Goal: Task Accomplishment & Management: Manage account settings

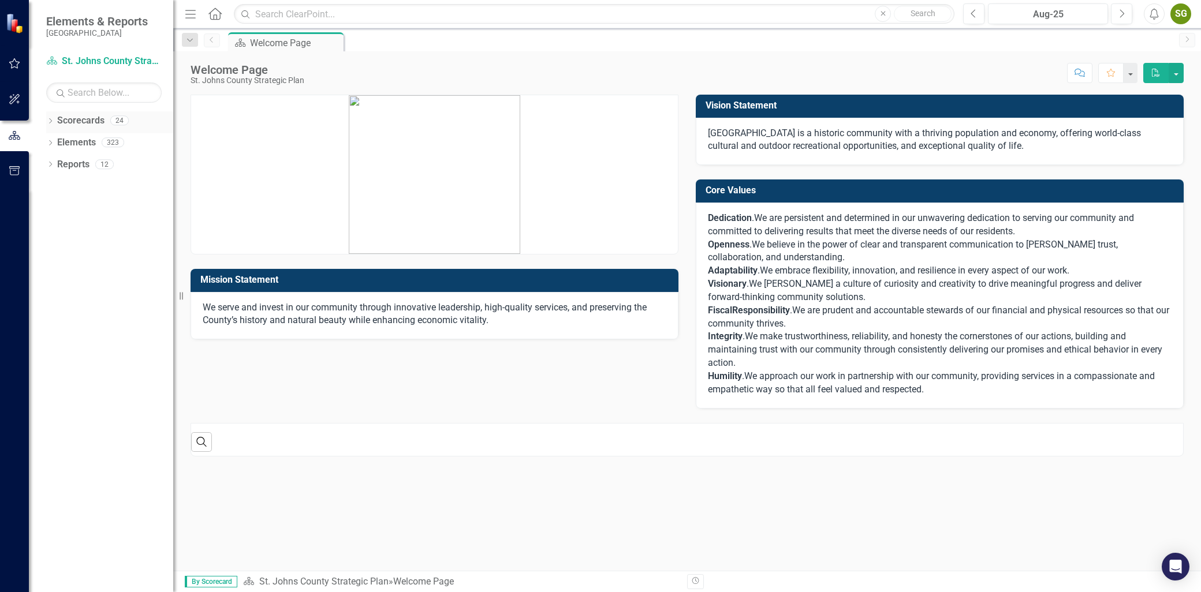
click at [53, 119] on icon "Dropdown" at bounding box center [50, 122] width 8 height 6
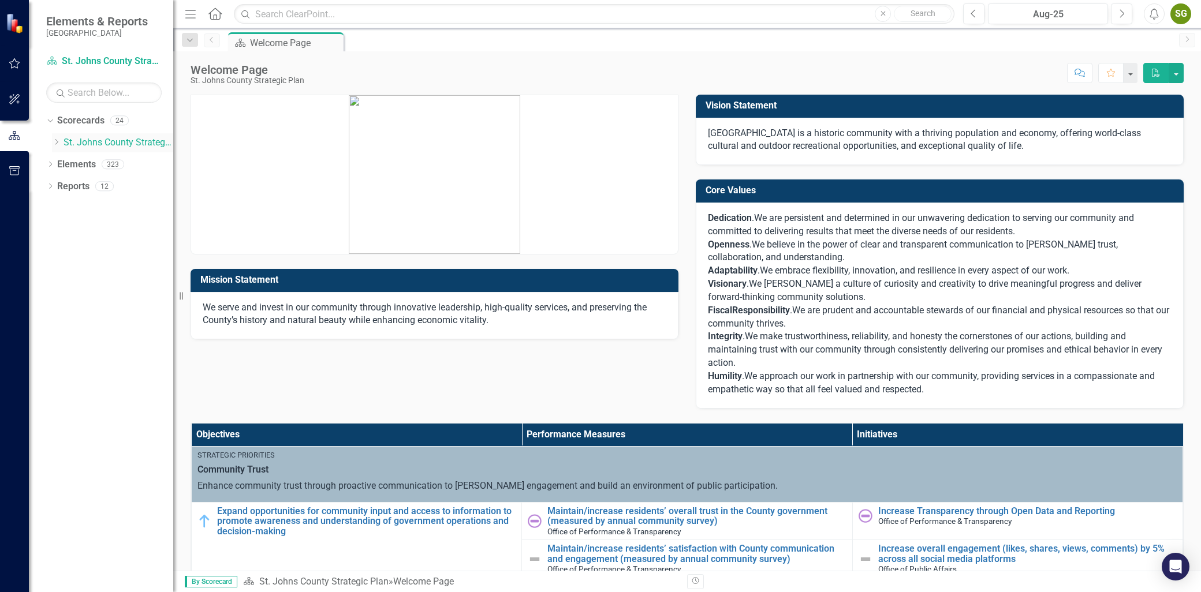
click at [59, 140] on icon "Dropdown" at bounding box center [56, 142] width 9 height 7
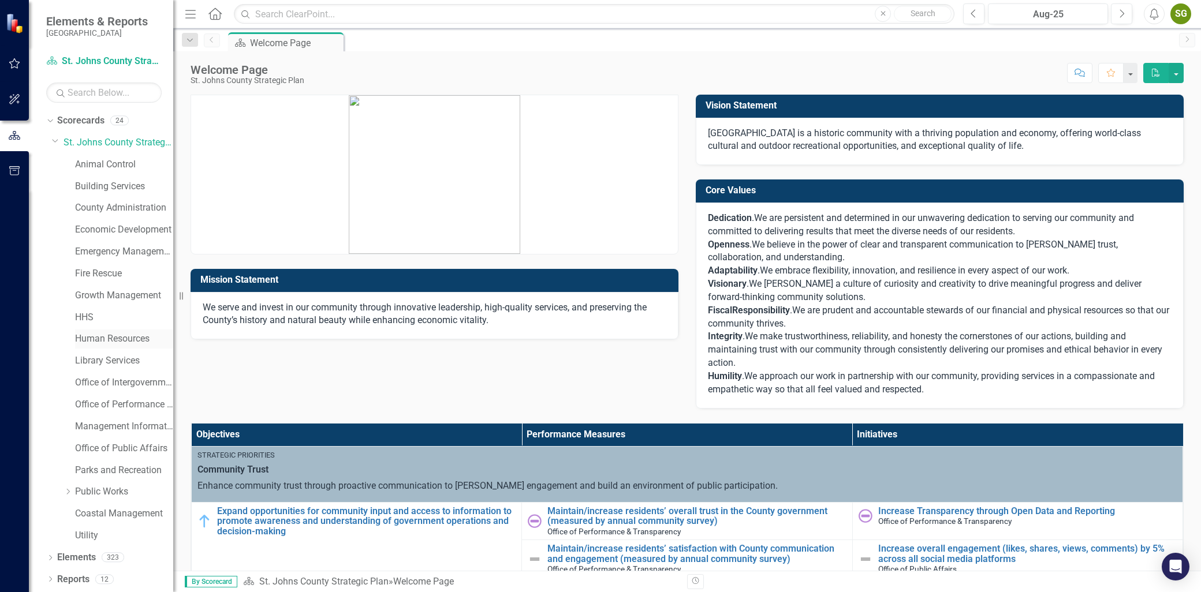
drag, startPoint x: 124, startPoint y: 342, endPoint x: 118, endPoint y: 338, distance: 7.4
click at [118, 338] on link "Human Resources" at bounding box center [124, 339] width 98 height 13
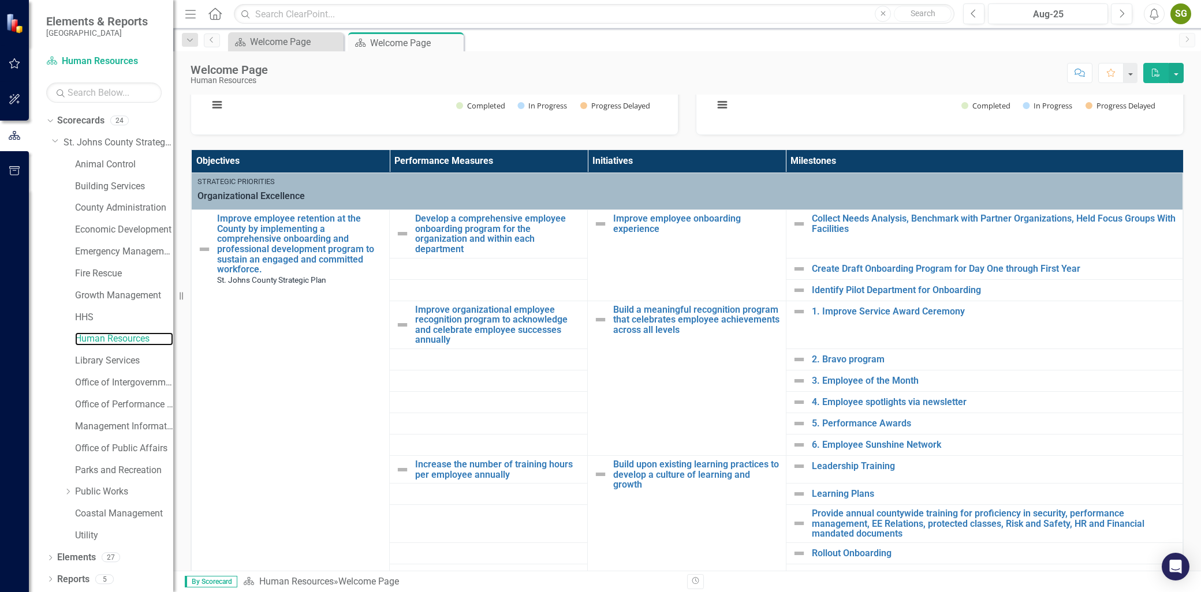
scroll to position [192, 0]
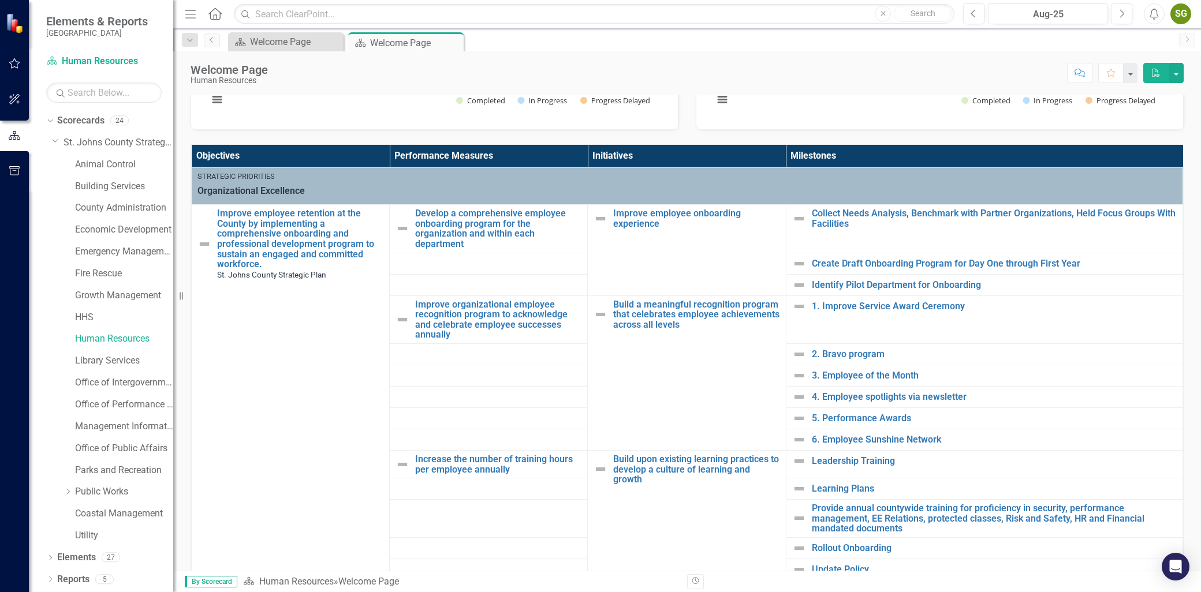
click at [911, 161] on th "Milestones" at bounding box center [984, 156] width 397 height 23
click at [1180, 72] on button "button" at bounding box center [1176, 73] width 15 height 20
click at [980, 71] on div "Score: N/A Aug-25 Completed Comment Favorite PDF" at bounding box center [729, 73] width 910 height 20
click at [1158, 16] on icon "button" at bounding box center [1154, 14] width 9 height 12
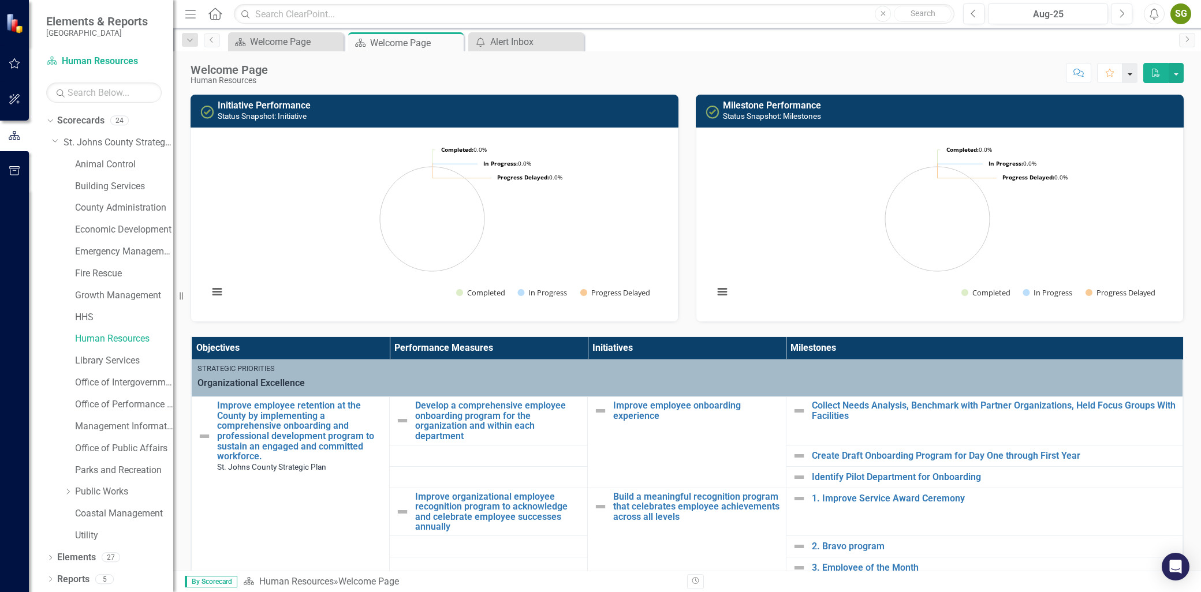
click at [1135, 70] on button "button" at bounding box center [1129, 73] width 15 height 20
click at [1178, 74] on button "button" at bounding box center [1176, 73] width 15 height 20
click at [1007, 85] on div "Welcome Page Human Resources Score: N/A Aug-25 Completed Comment Favorite PDF" at bounding box center [687, 68] width 1028 height 35
click at [246, 435] on link "Improve employee retention at the County by implementing a comprehensive onboar…" at bounding box center [300, 431] width 166 height 61
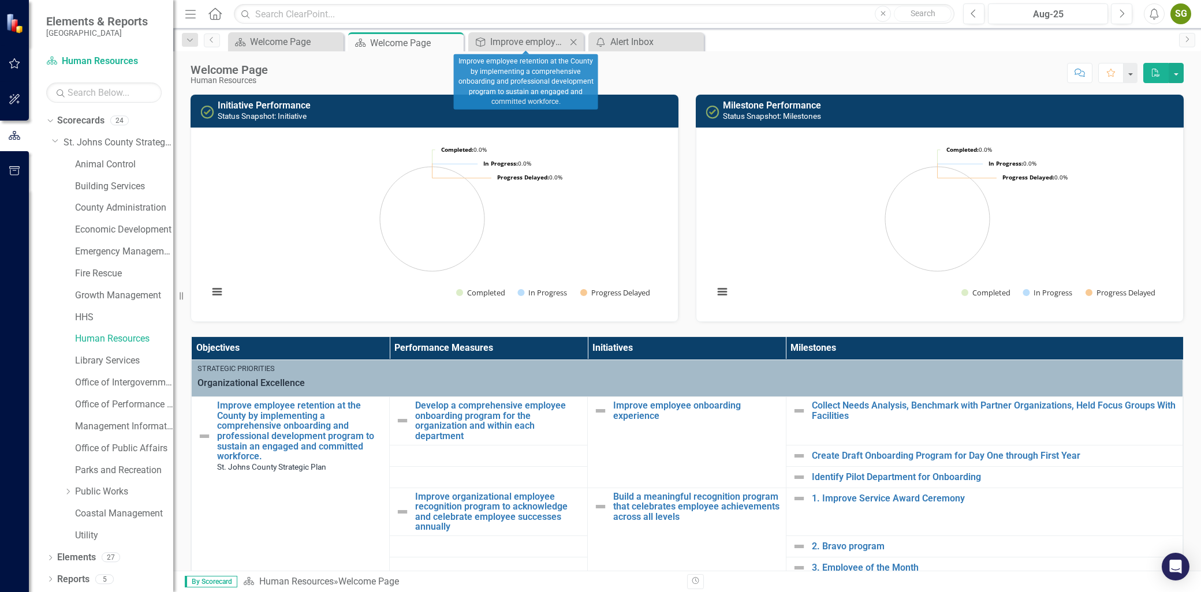
click at [578, 44] on icon "Close" at bounding box center [574, 42] width 12 height 9
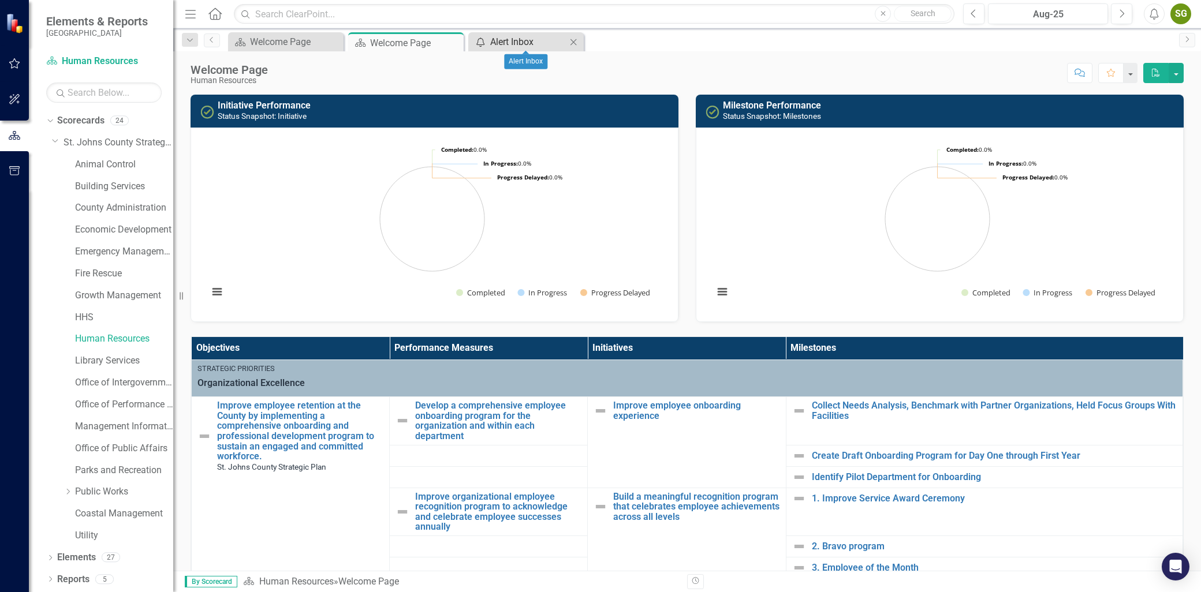
click at [534, 38] on div "Alert Inbox" at bounding box center [528, 42] width 76 height 14
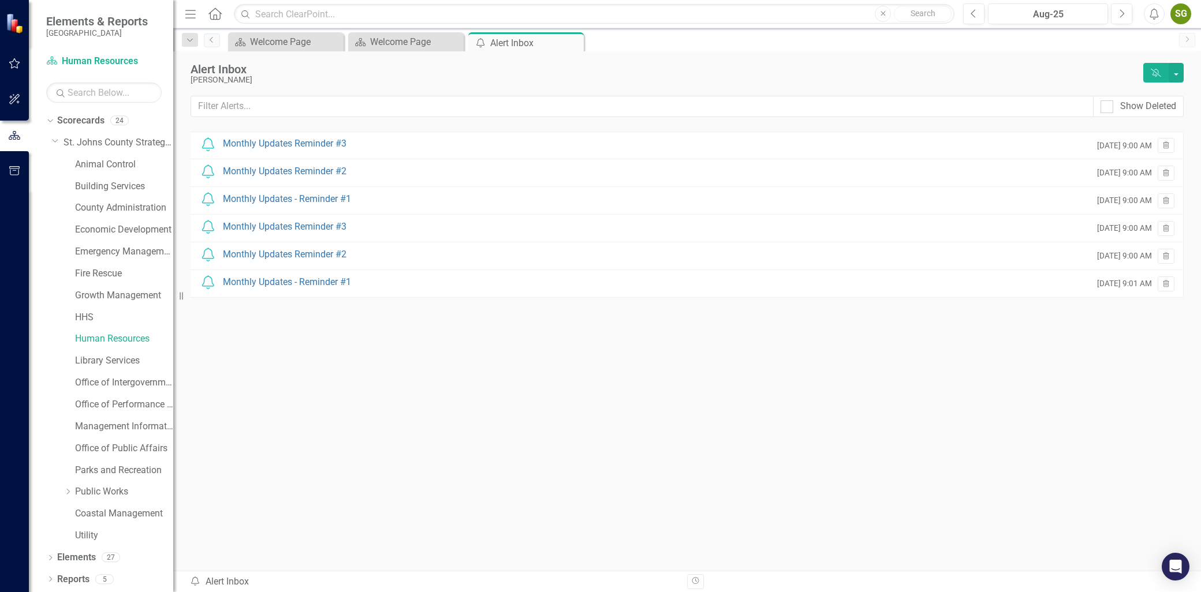
click at [1180, 83] on div "Alert Inbox [PERSON_NAME] Dismiss Alerts" at bounding box center [687, 73] width 993 height 21
click at [1179, 81] on button "button" at bounding box center [1176, 73] width 15 height 20
click at [309, 148] on div "Monthly Updates Reminder #3" at bounding box center [285, 143] width 124 height 13
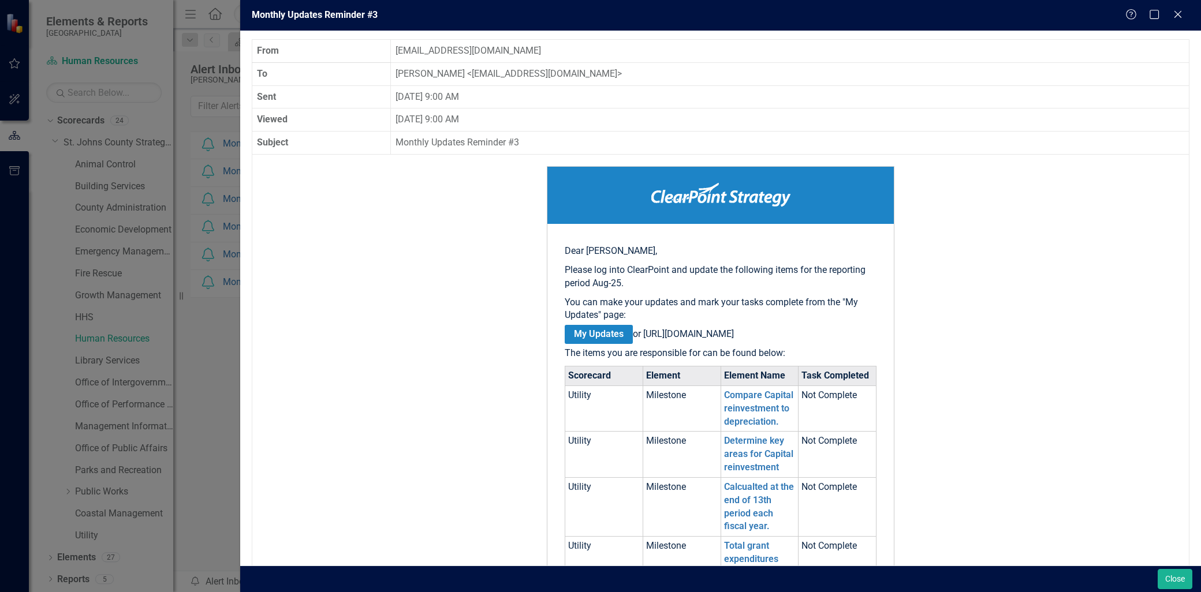
drag, startPoint x: 540, startPoint y: 251, endPoint x: 1014, endPoint y: 192, distance: 477.1
click at [1189, 15] on div "Monthly Updates Reminder #3 Help Maximize Close" at bounding box center [720, 15] width 961 height 31
click at [1178, 15] on icon at bounding box center [1177, 14] width 9 height 9
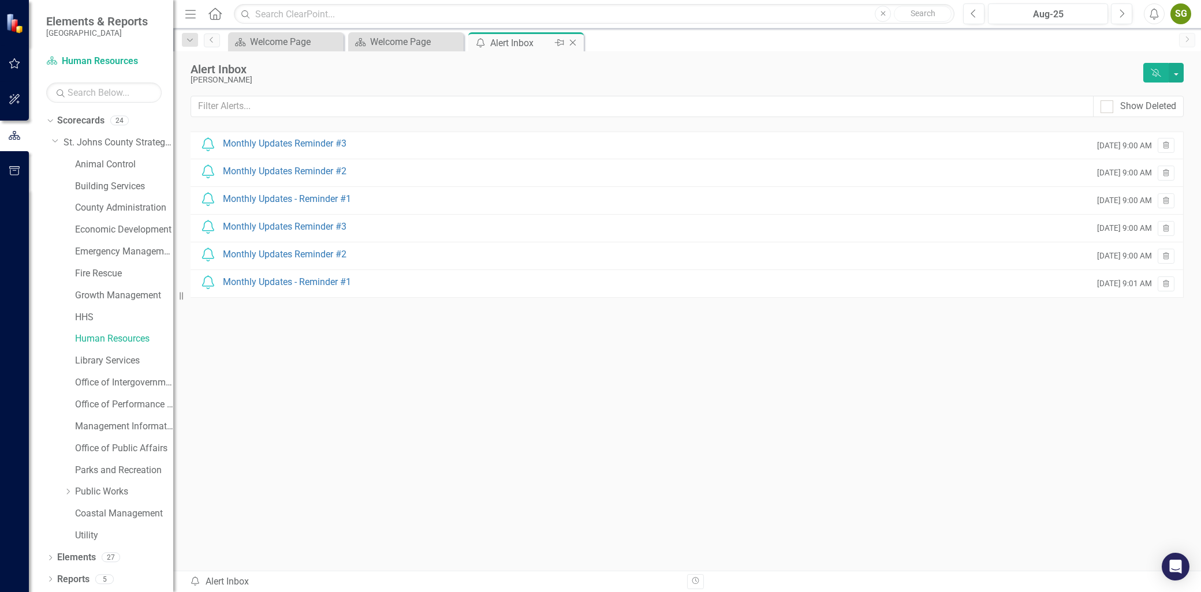
click at [573, 40] on icon "Close" at bounding box center [573, 42] width 12 height 9
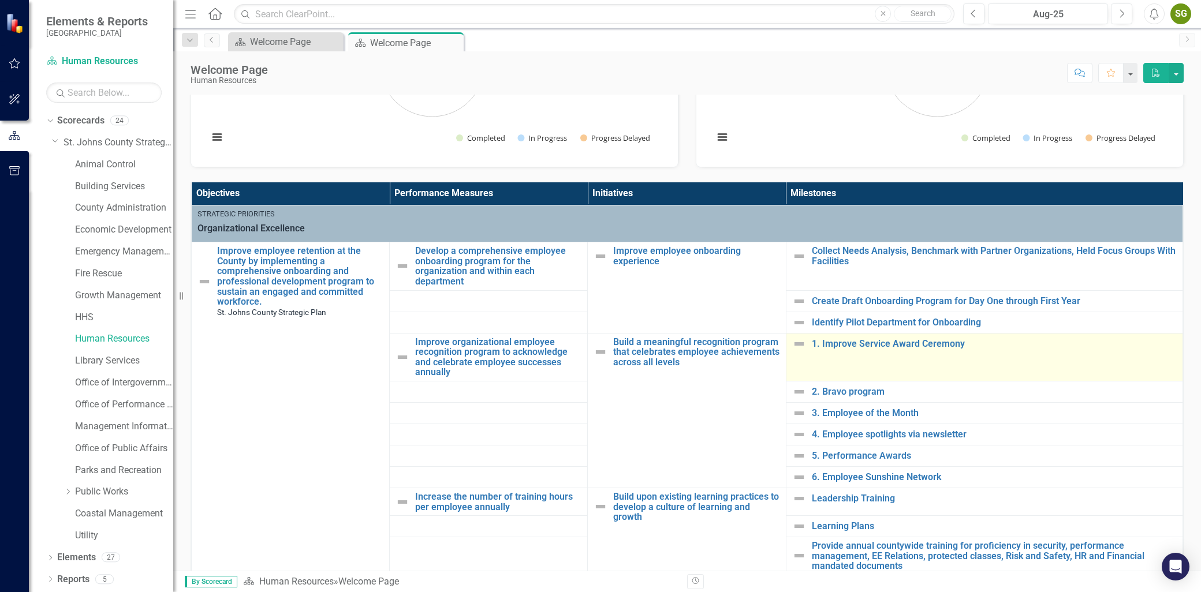
scroll to position [192, 0]
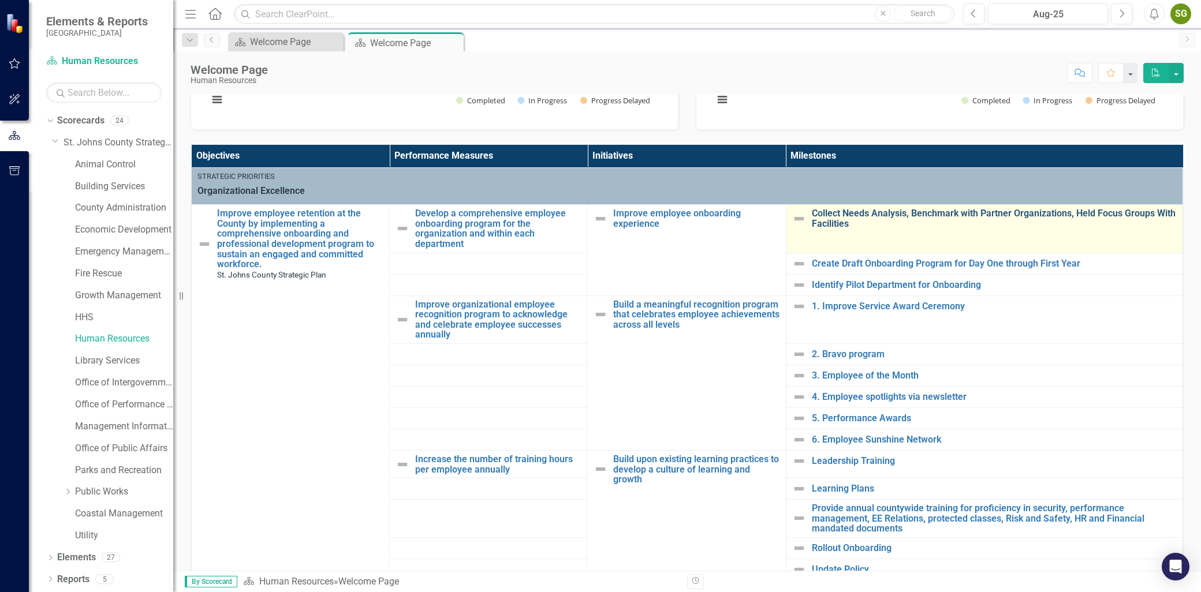
click at [1006, 216] on link "Collect Needs Analysis, Benchmark with Partner Organizations, Held Focus Groups…" at bounding box center [994, 218] width 365 height 20
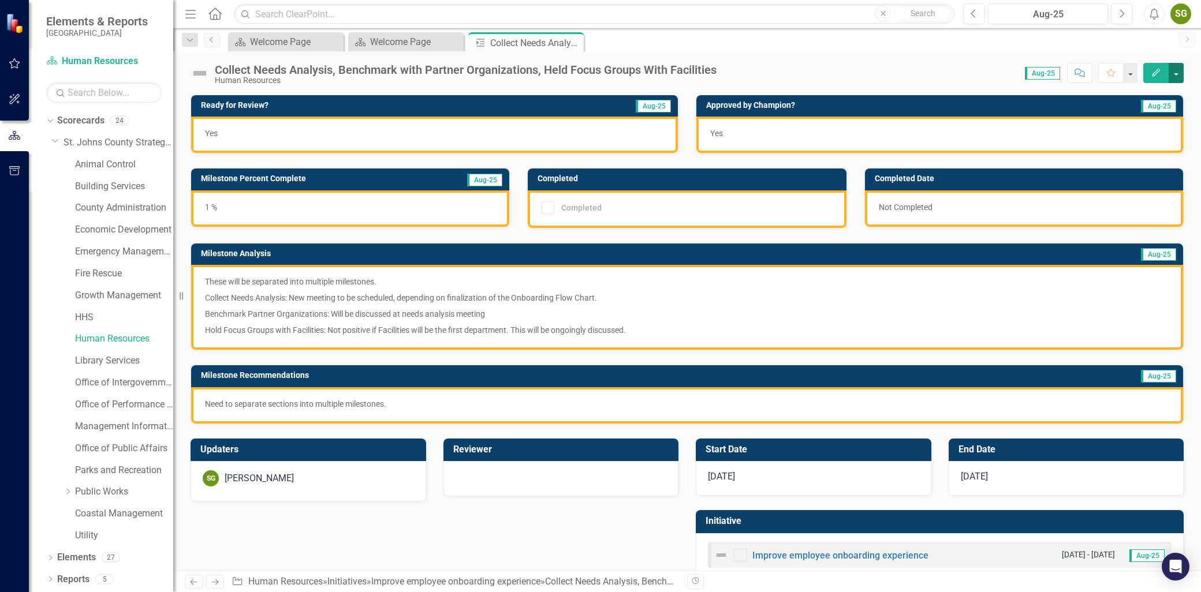
click at [1170, 74] on button "button" at bounding box center [1176, 73] width 15 height 20
click at [844, 68] on div "Score: N/A Aug-25 Completed Comment Favorite Edit" at bounding box center [952, 73] width 461 height 20
click at [573, 38] on icon "Close" at bounding box center [573, 42] width 12 height 9
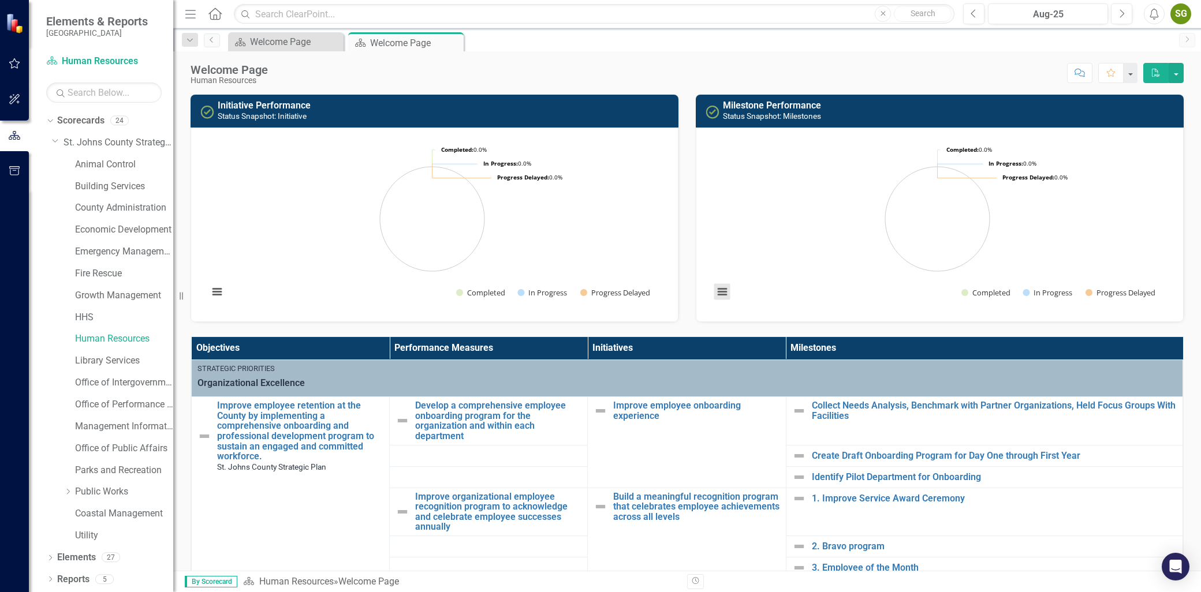
click at [717, 292] on button "View chart menu, Chart" at bounding box center [722, 292] width 16 height 16
click at [603, 59] on div "Welcome Page Human Resources Score: N/A Aug-25 Completed Comment Favorite PDF" at bounding box center [687, 68] width 1028 height 35
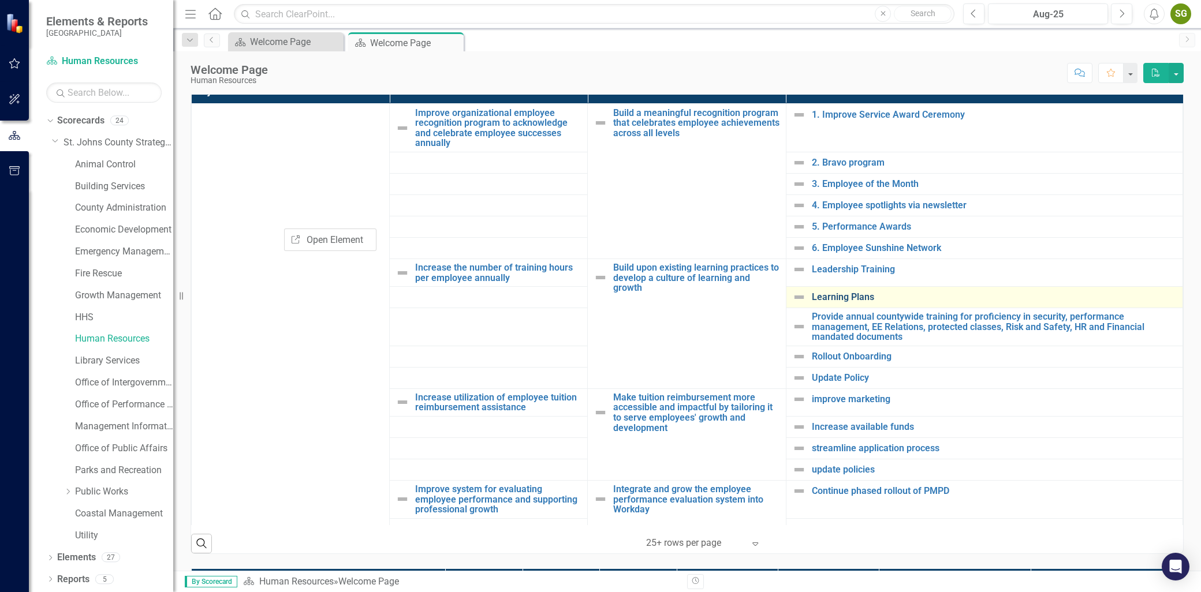
scroll to position [128, 0]
click at [679, 58] on div "Welcome Page Human Resources Score: N/A Aug-25 Completed Comment Favorite PDF" at bounding box center [687, 68] width 1028 height 35
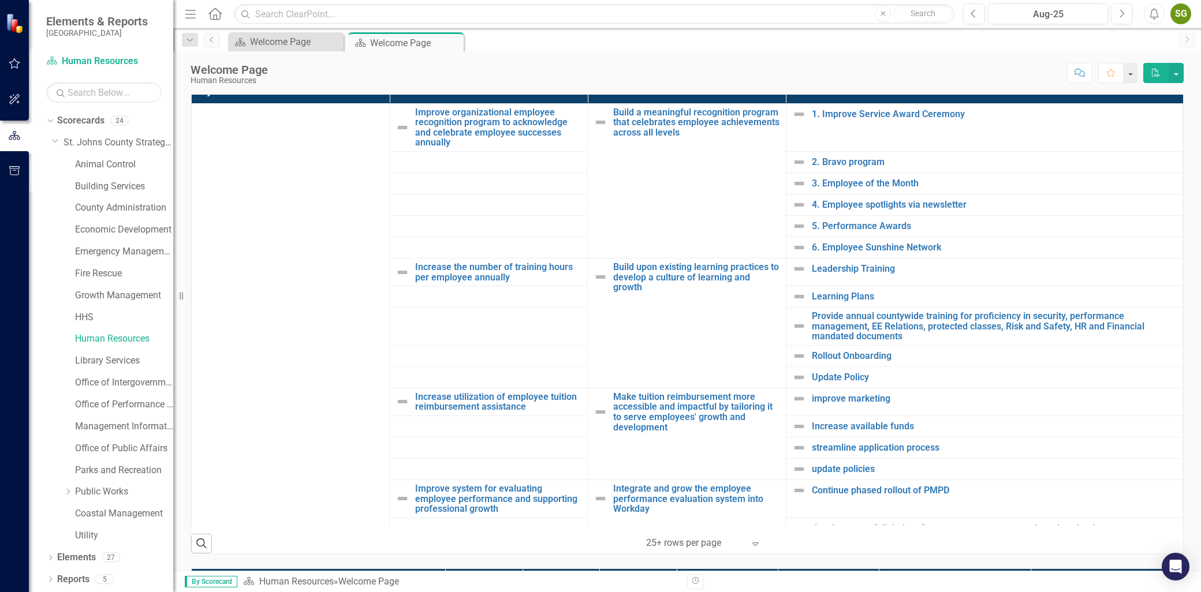
click at [733, 55] on div "Welcome Page Human Resources Score: N/A Aug-25 Completed Comment Favorite PDF" at bounding box center [687, 68] width 1028 height 35
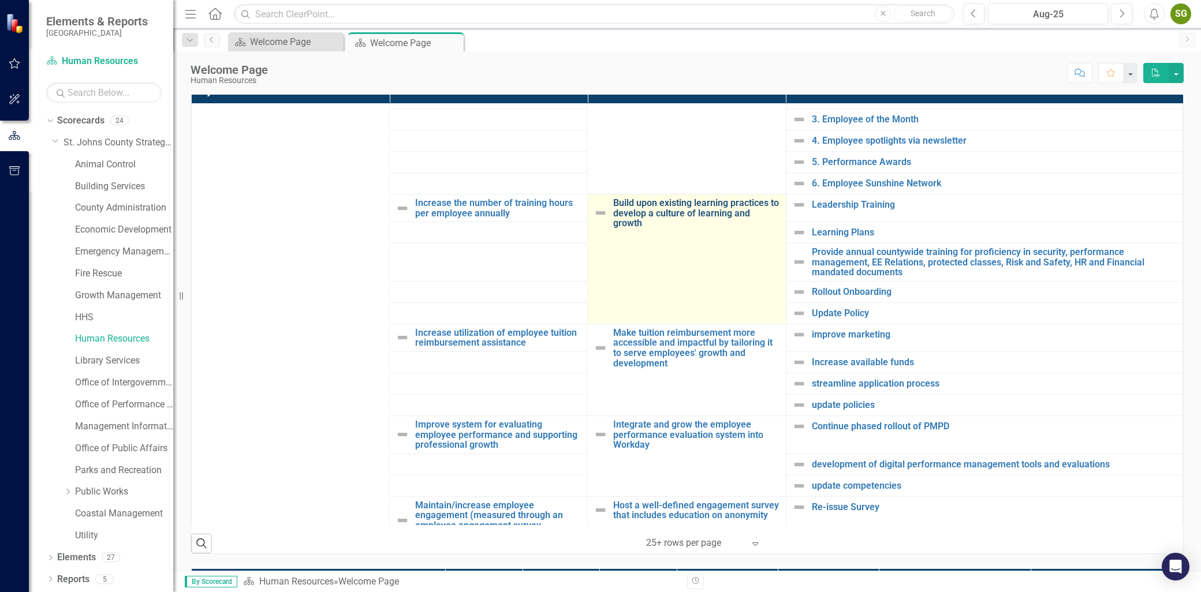
scroll to position [256, 0]
